Goal: Information Seeking & Learning: Learn about a topic

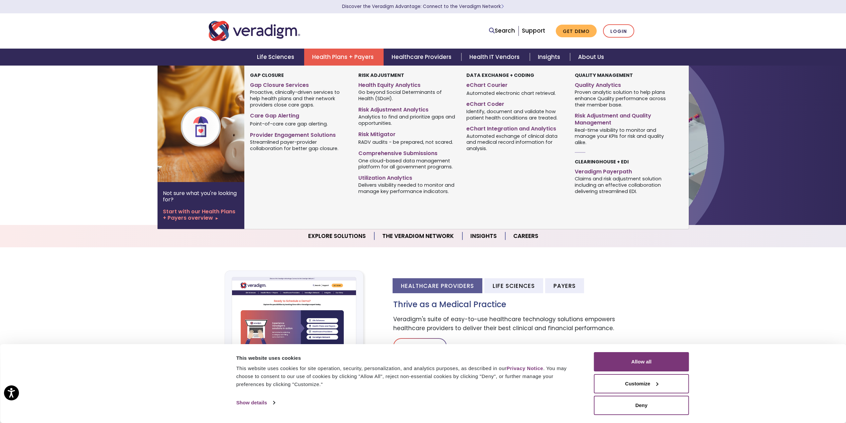
drag, startPoint x: 608, startPoint y: 169, endPoint x: 279, endPoint y: 180, distance: 329.4
click at [279, 180] on div "Gap Closure Gap Closure Services Proactive, clinically-driven services to help …" at bounding box center [299, 133] width 108 height 125
drag, startPoint x: 284, startPoint y: 115, endPoint x: 267, endPoint y: 167, distance: 54.3
click at [267, 167] on div "Gap Closure Gap Closure Services Proactive, clinically-driven services to help …" at bounding box center [299, 133] width 108 height 125
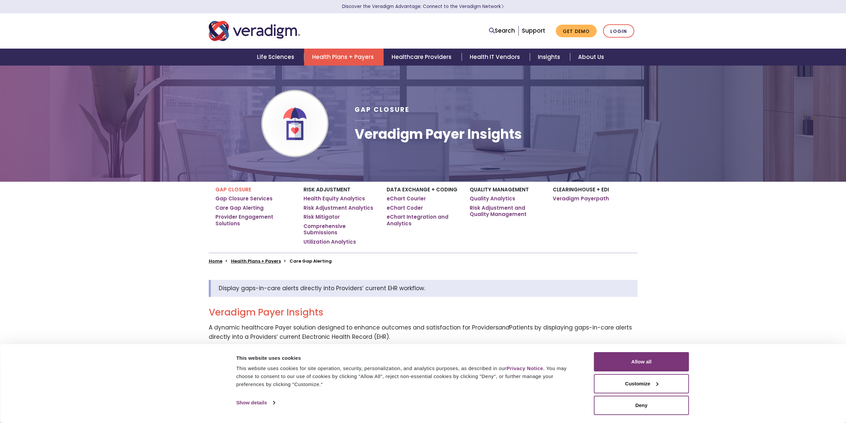
click at [130, 251] on div "Gap Closure Gap Closure Services Care Gap Alerting Provider Engagement Solution…" at bounding box center [423, 223] width 846 height 82
click at [664, 405] on button "Deny" at bounding box center [641, 404] width 95 height 19
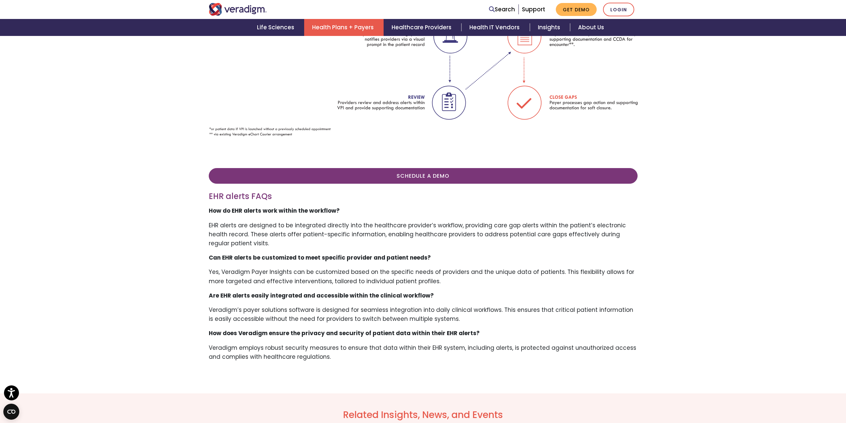
scroll to position [1230, 0]
